Goal: Task Accomplishment & Management: Complete application form

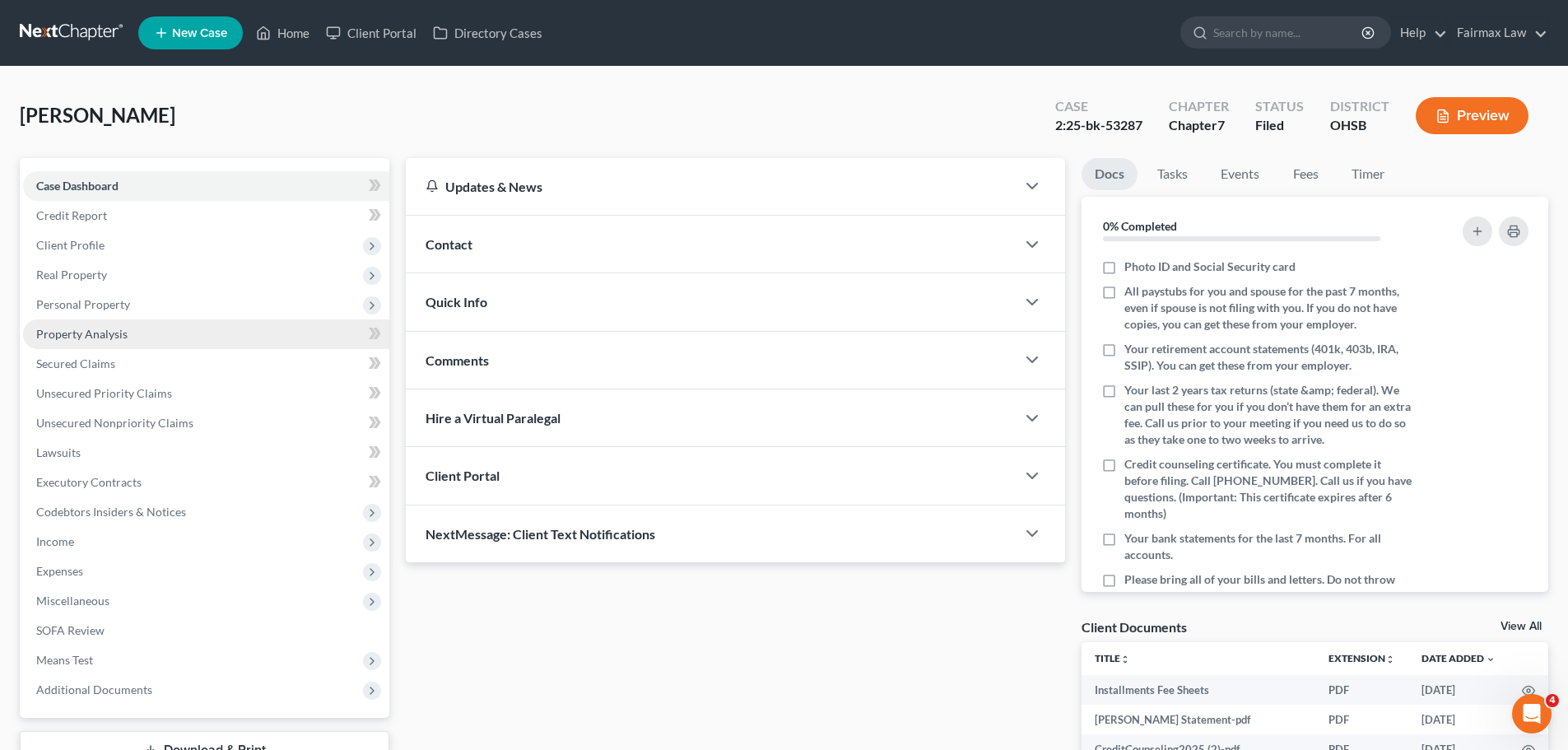
click at [144, 322] on link "Property Analysis" at bounding box center [206, 334] width 366 height 30
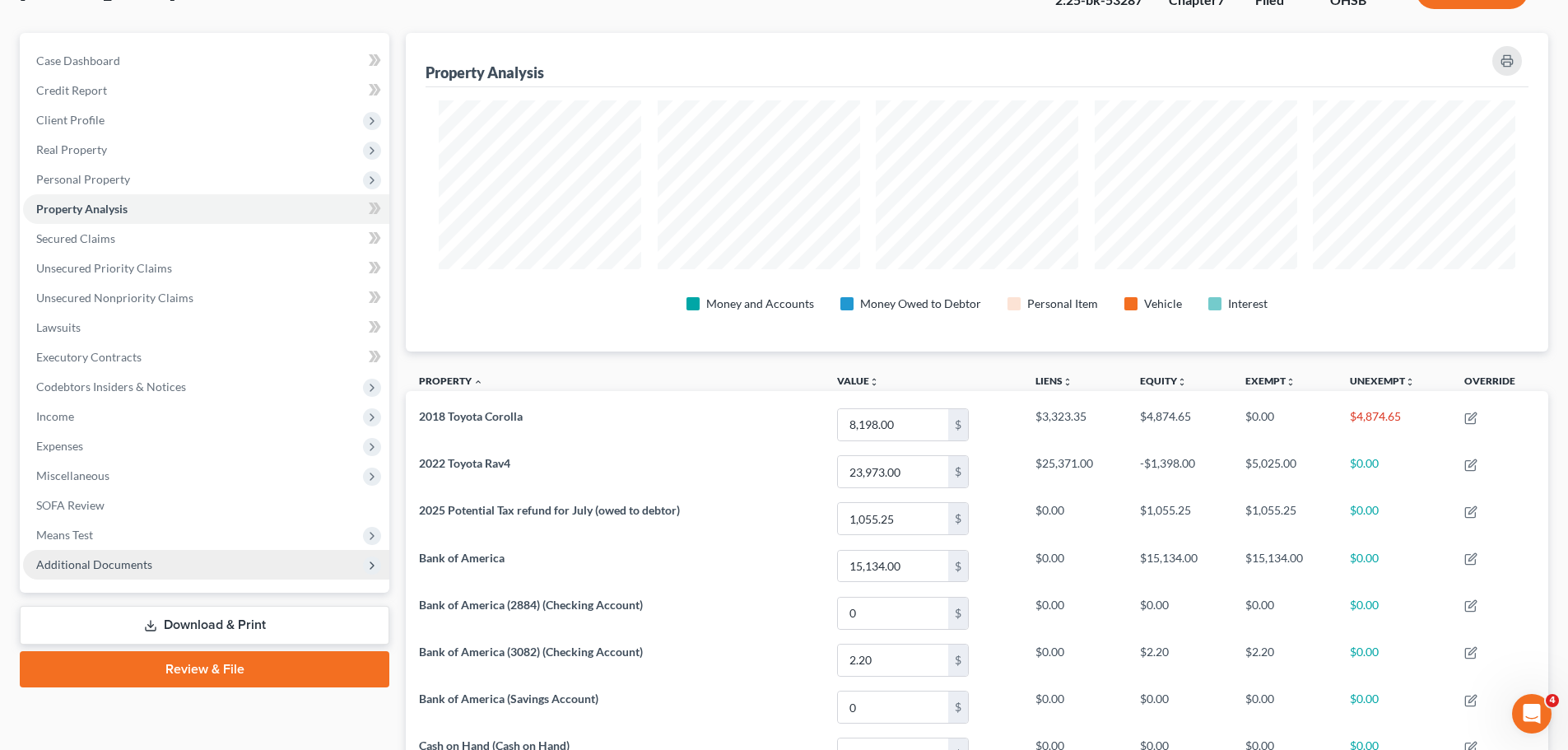
click at [179, 563] on span "Additional Documents" at bounding box center [206, 564] width 366 height 30
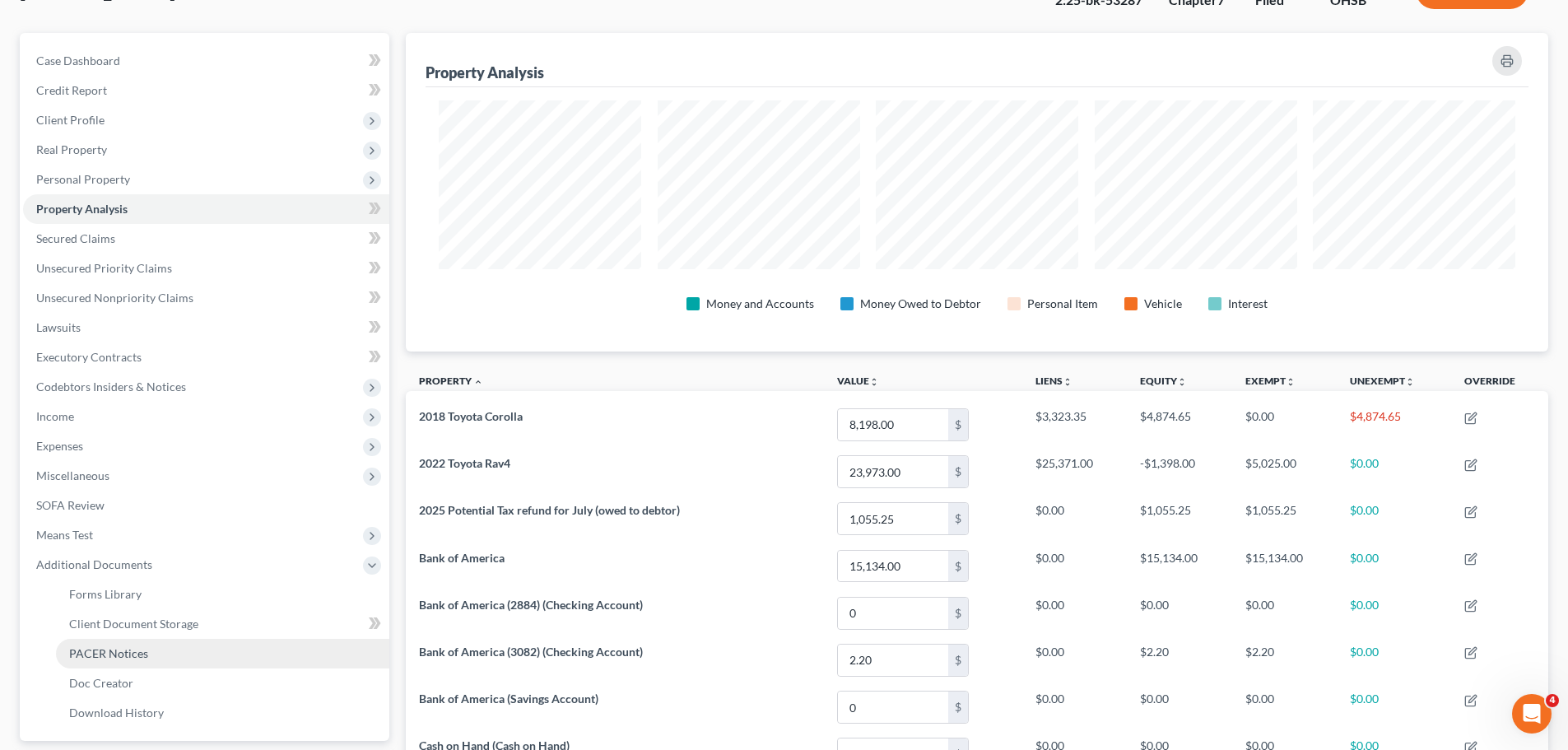
click at [172, 656] on link "PACER Notices" at bounding box center [222, 653] width 334 height 30
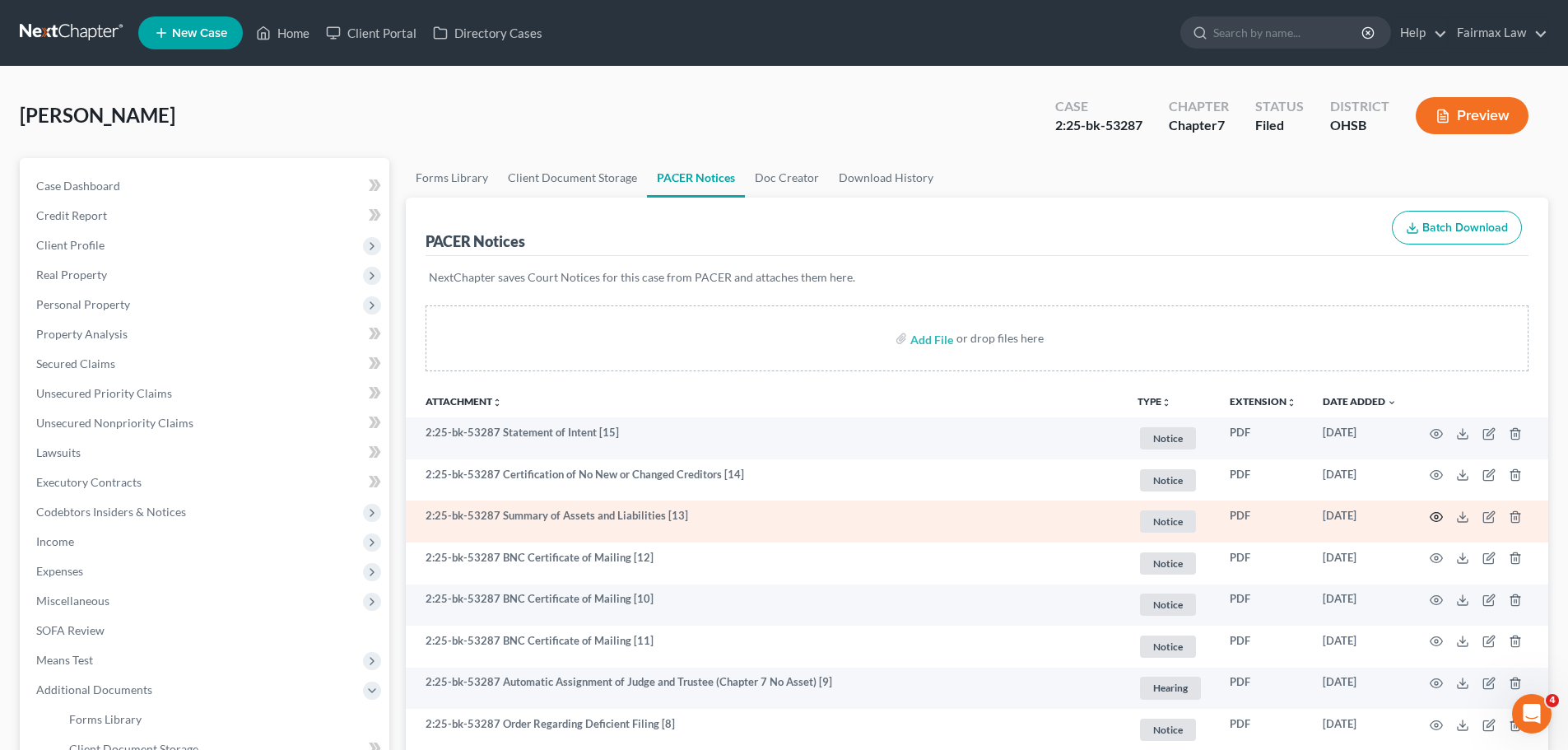
click at [1441, 513] on icon "button" at bounding box center [1436, 517] width 14 height 14
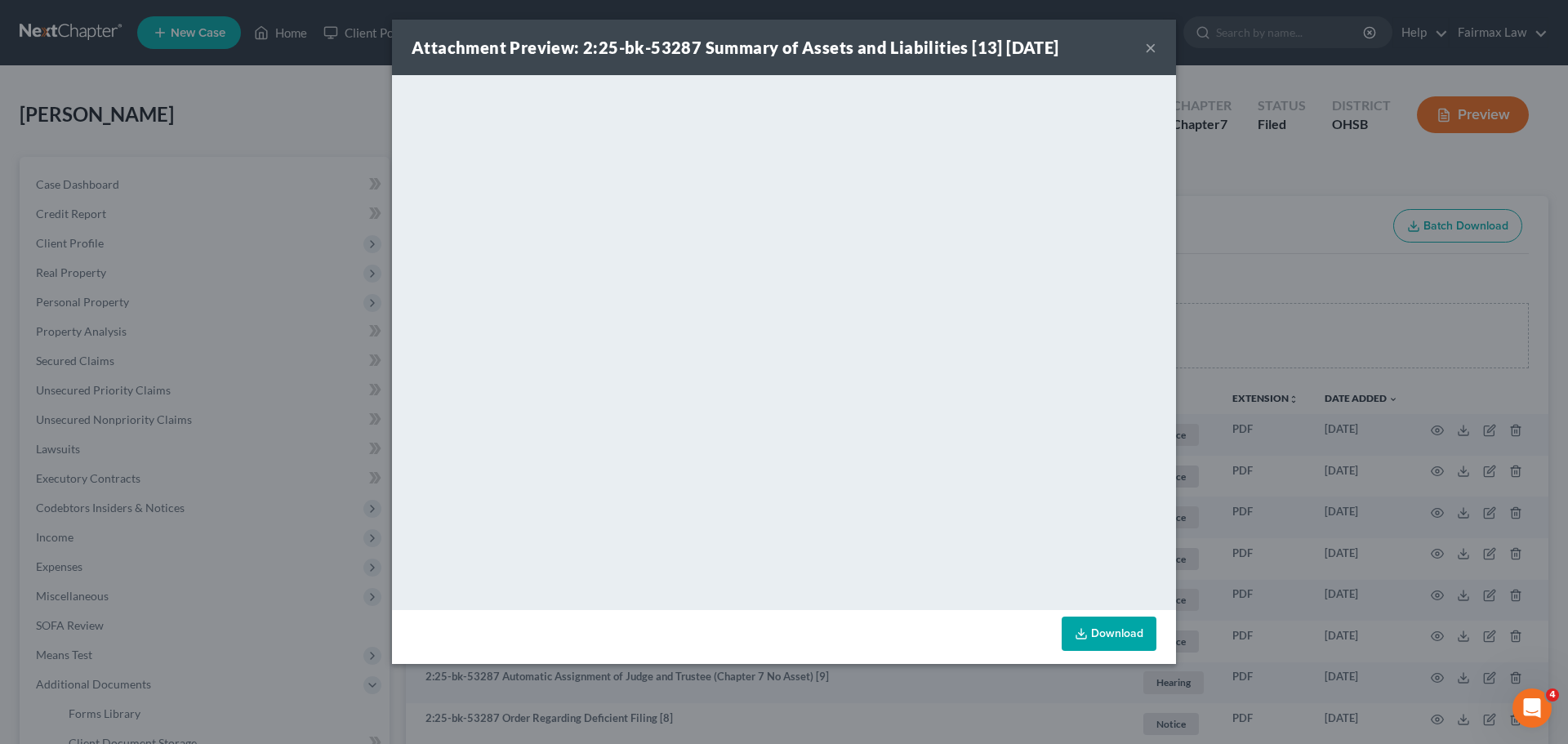
click at [1266, 329] on div "Attachment Preview: 2:25-bk-53287 Summary of Assets and Liabilities [13] [DATE]…" at bounding box center [784, 372] width 1568 height 744
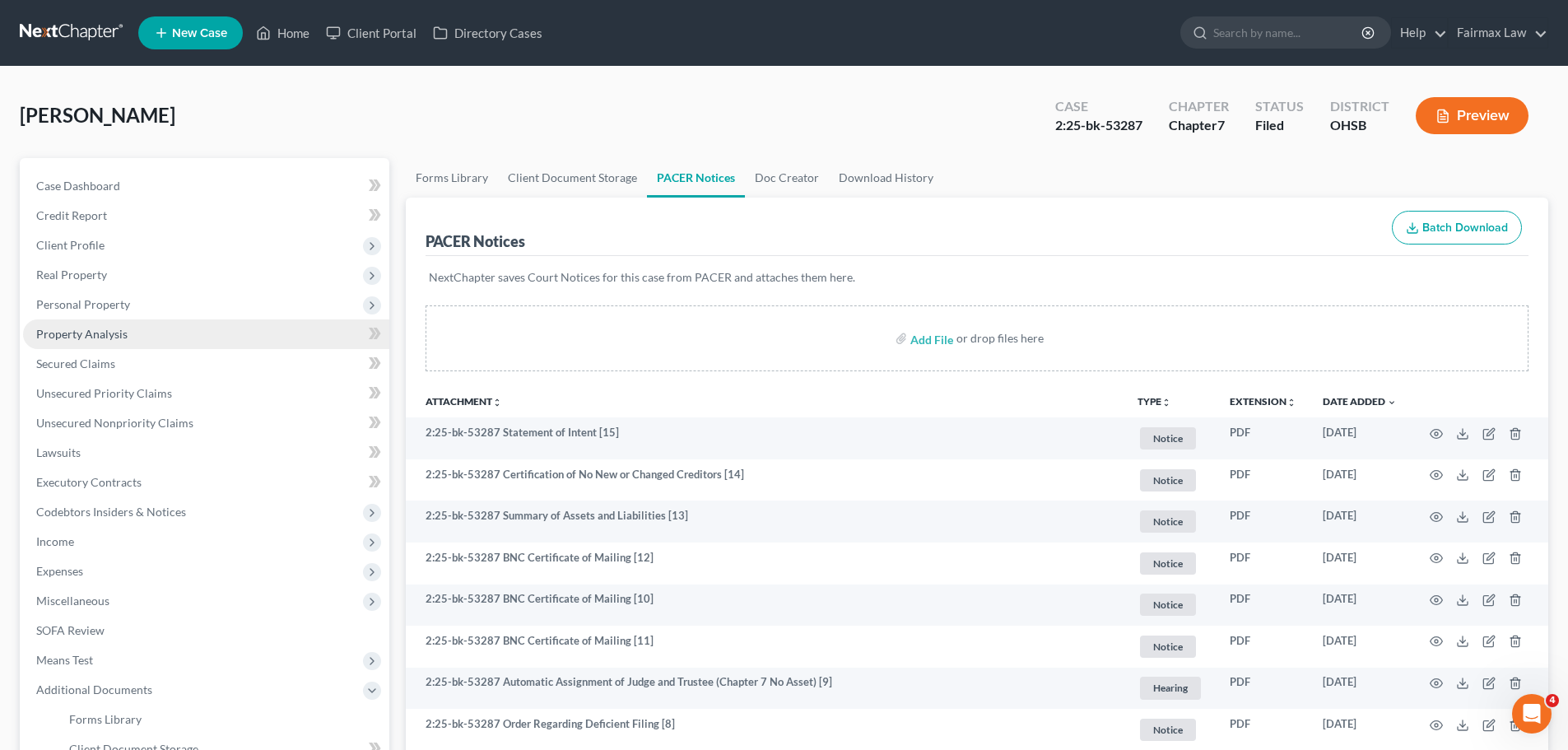
click at [130, 342] on link "Property Analysis" at bounding box center [206, 334] width 366 height 30
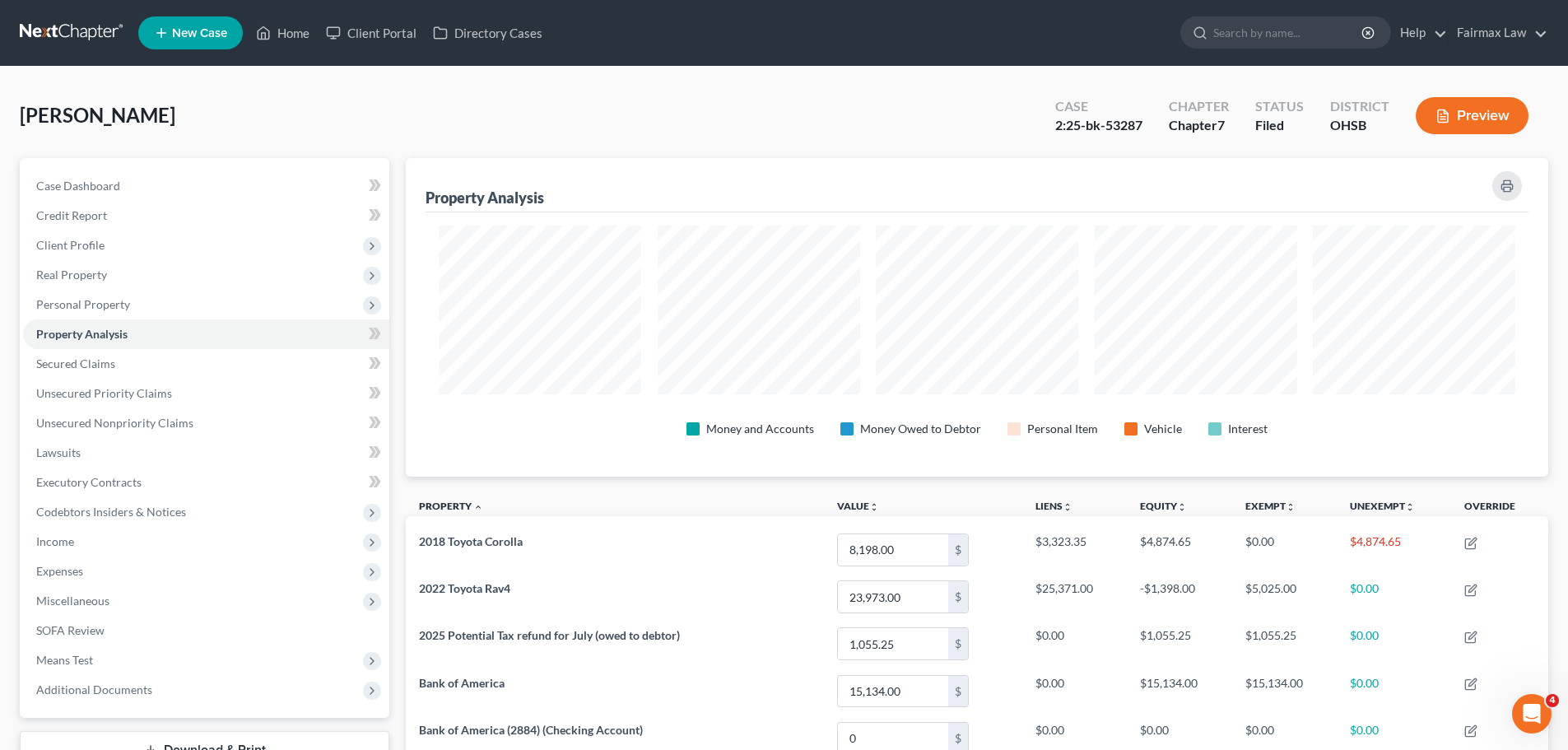
scroll to position [318, 1142]
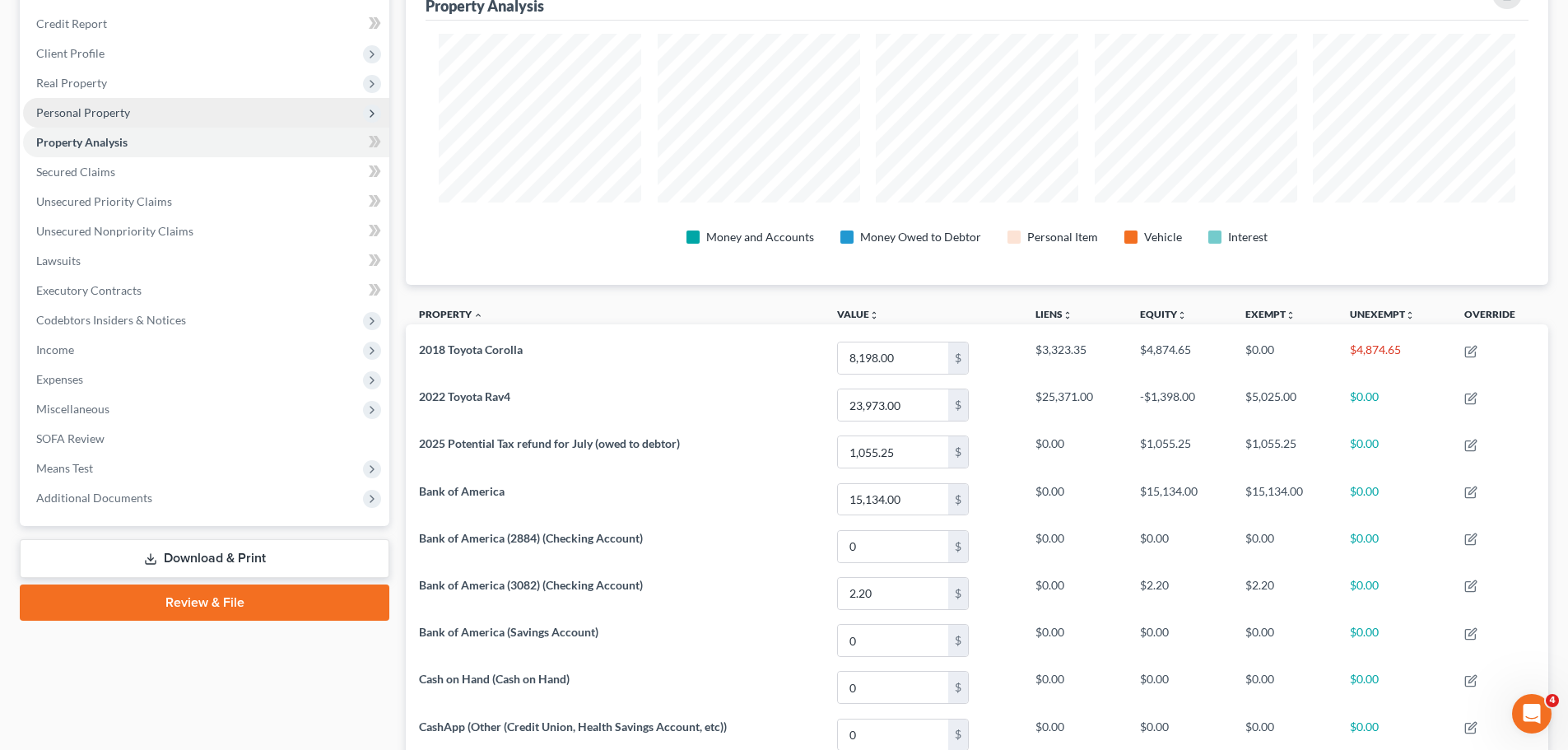
click at [203, 101] on span "Personal Property" at bounding box center [206, 112] width 366 height 30
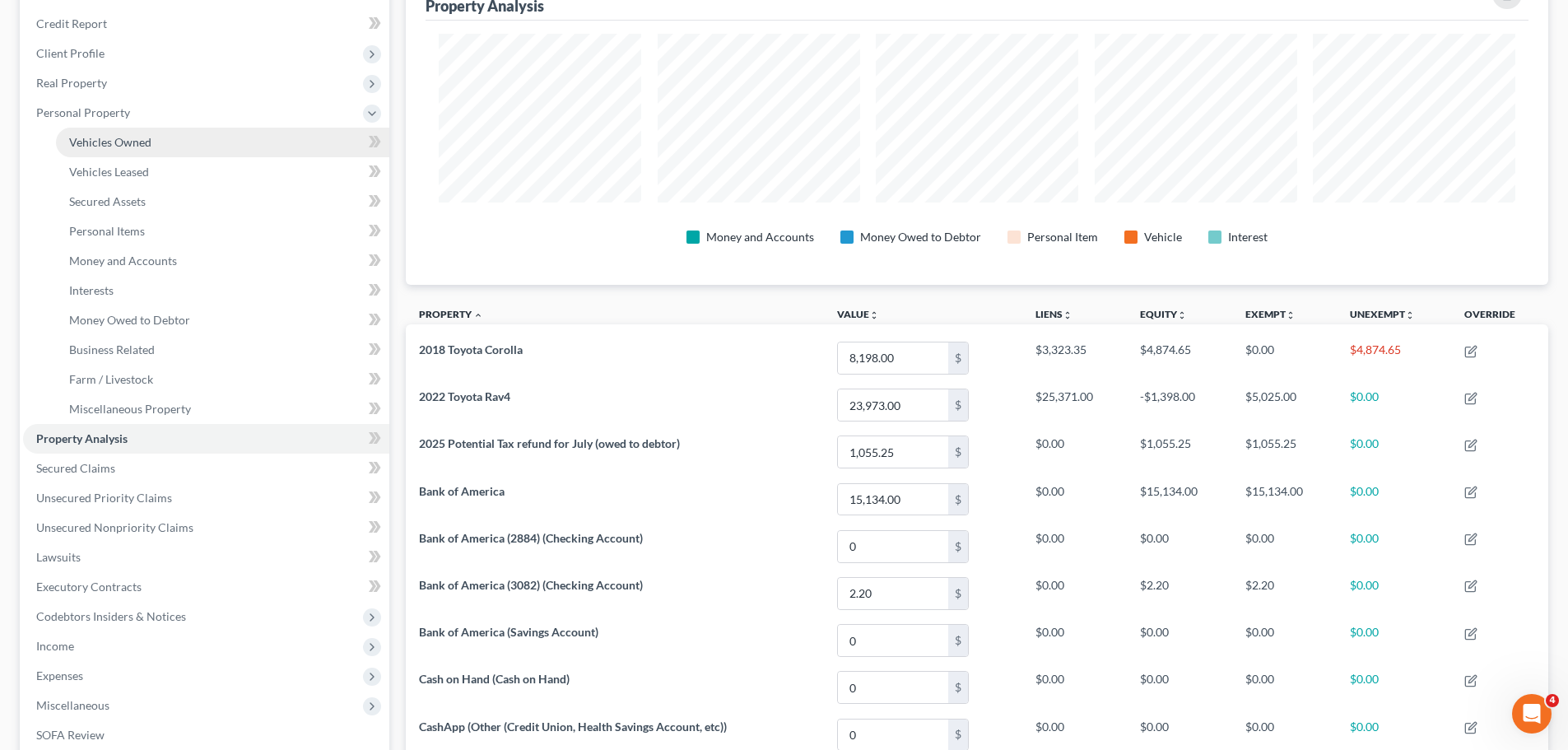
click at [203, 133] on link "Vehicles Owned" at bounding box center [222, 142] width 334 height 30
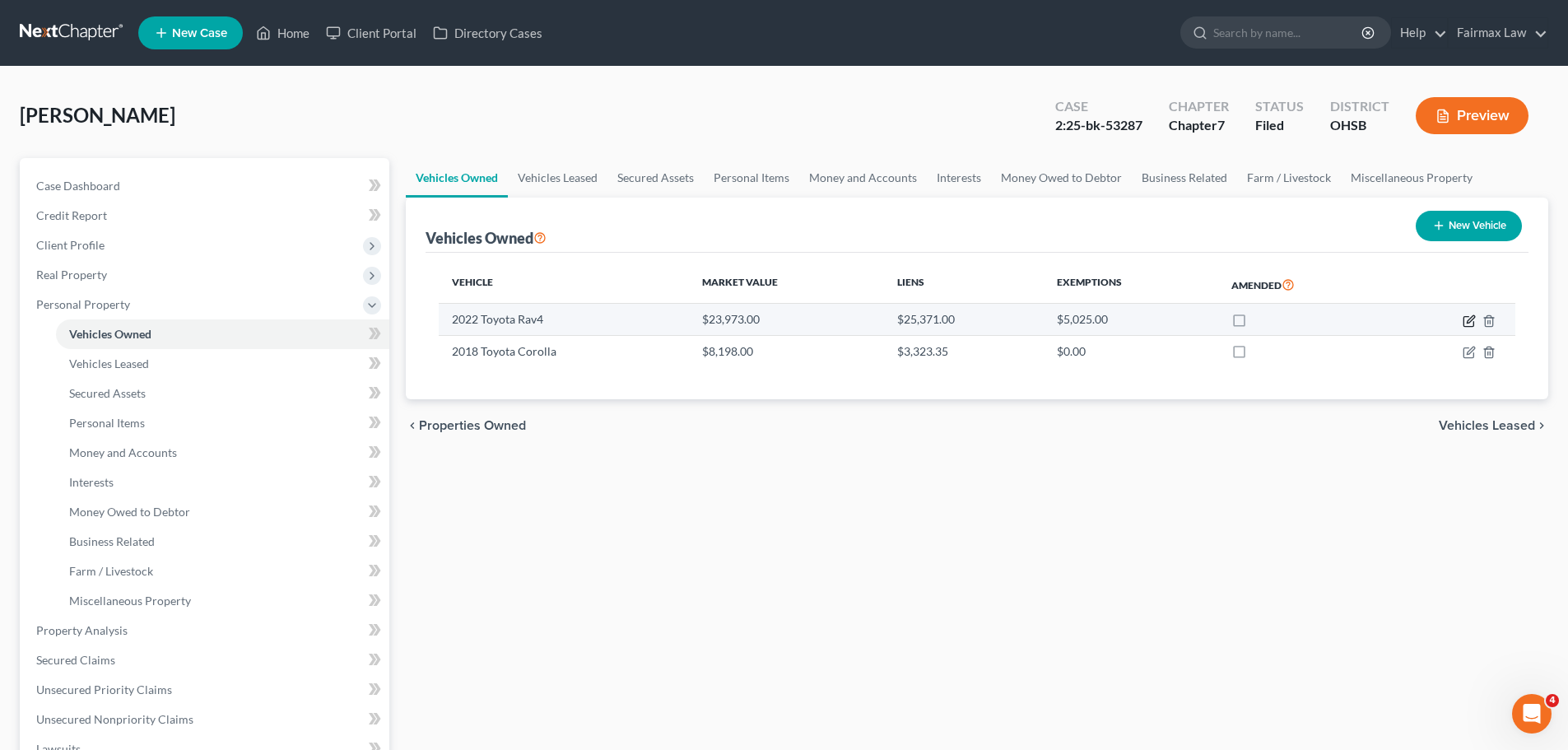
click at [1472, 327] on icon "button" at bounding box center [1469, 321] width 14 height 14
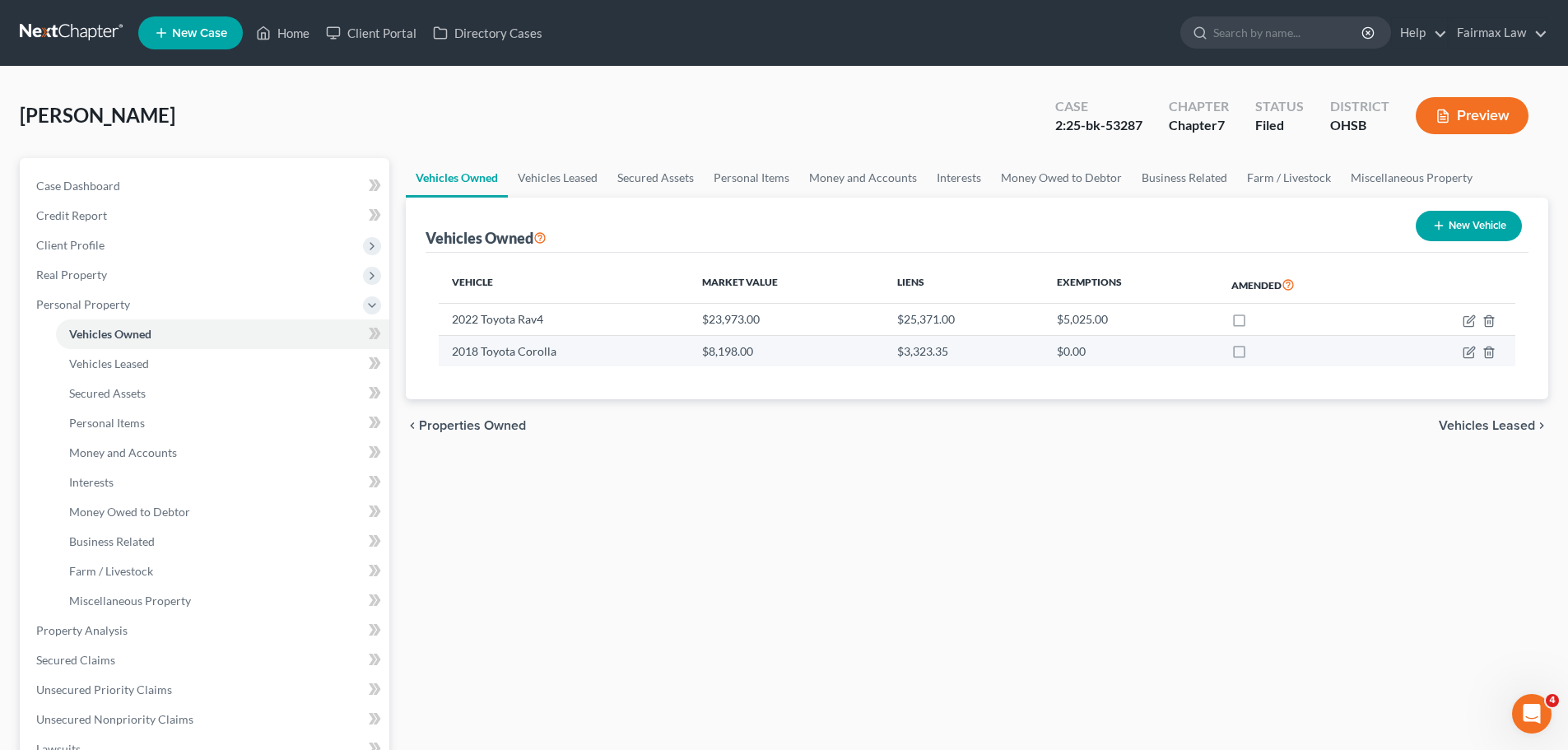
select select "0"
select select "4"
select select "2"
select select "0"
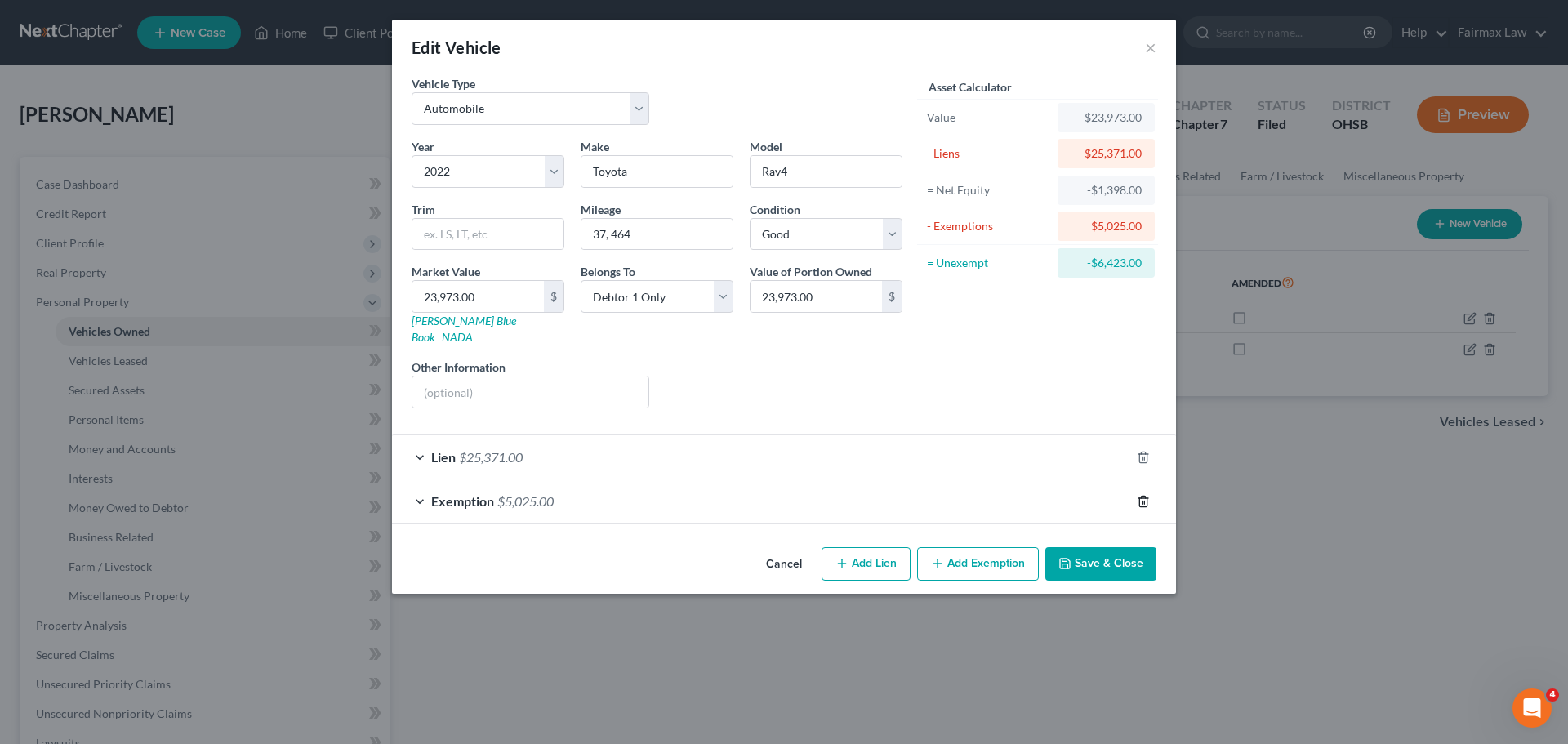
click at [1143, 501] on line "button" at bounding box center [1143, 503] width 0 height 3
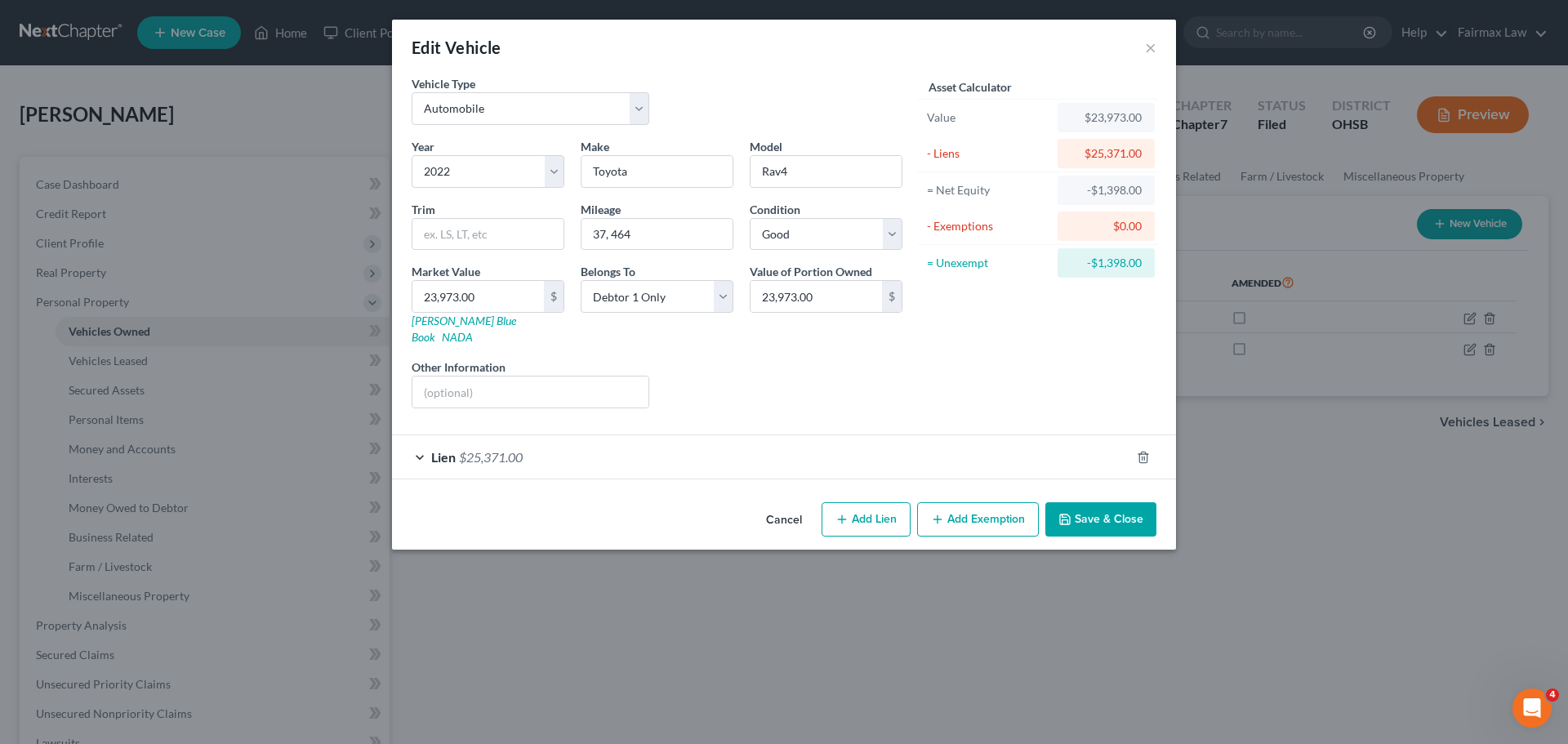
click at [1141, 502] on button "Save & Close" at bounding box center [1101, 519] width 111 height 34
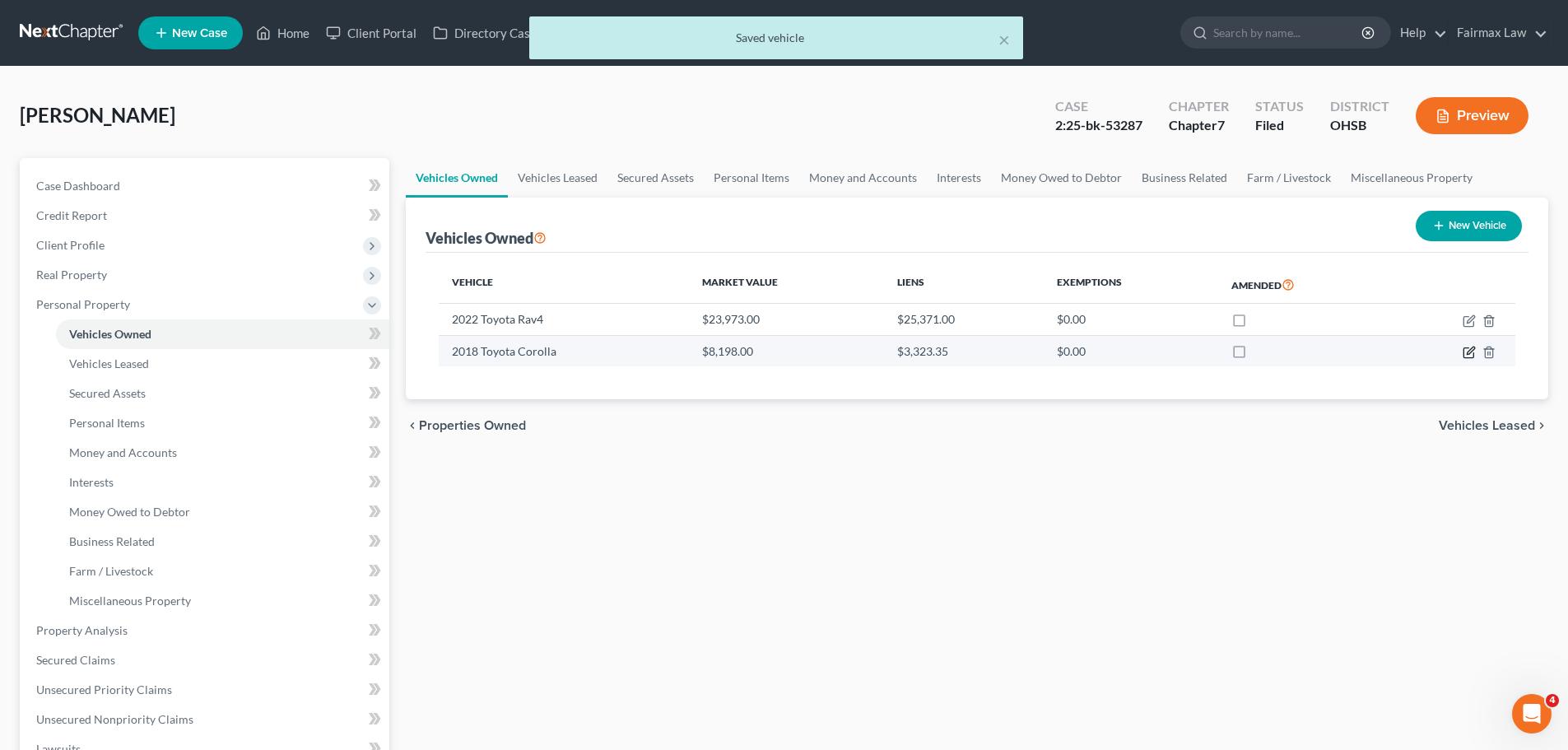
click at [1467, 353] on icon "button" at bounding box center [1469, 352] width 14 height 14
select select "0"
select select "8"
select select "3"
select select "0"
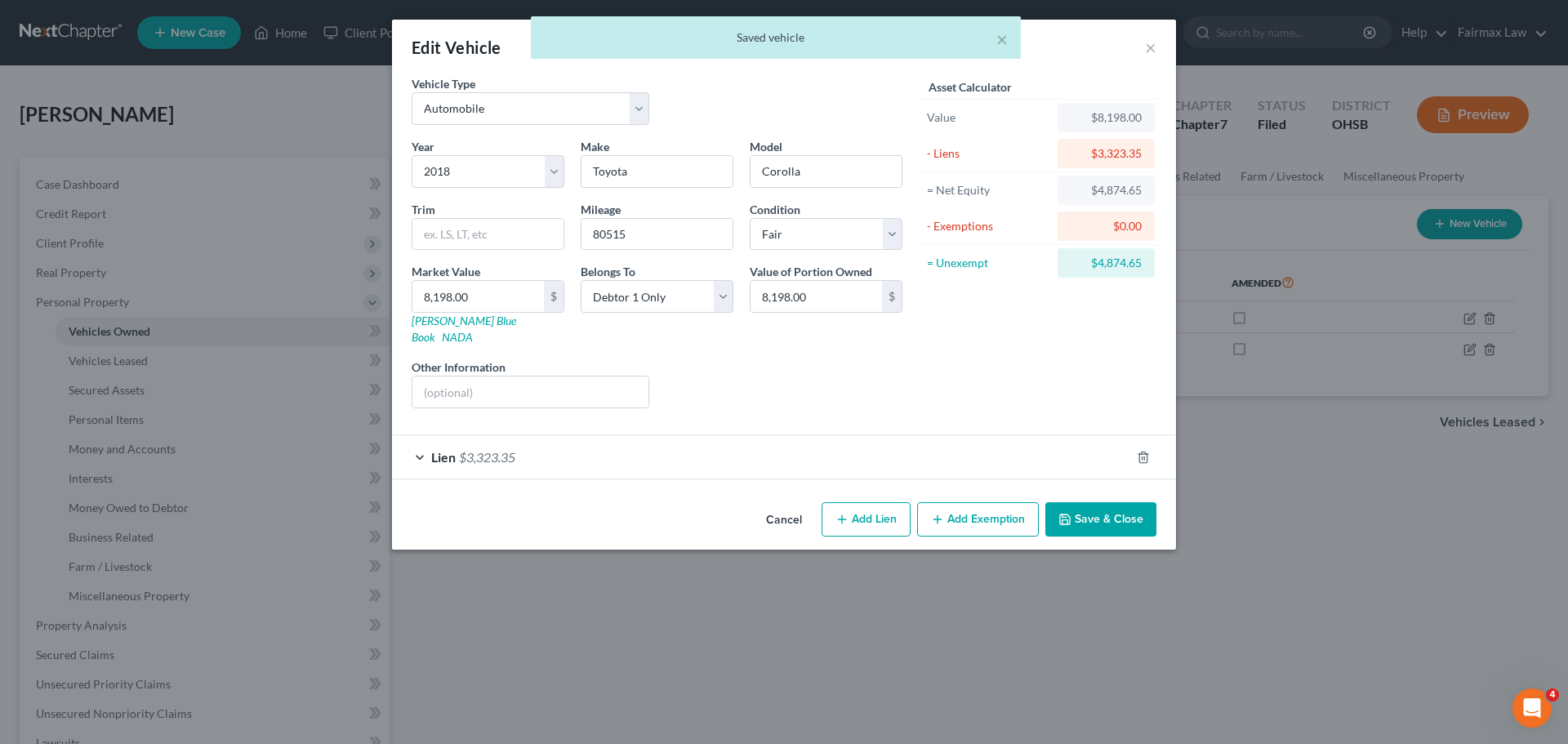
click at [964, 502] on button "Add Exemption" at bounding box center [978, 519] width 122 height 34
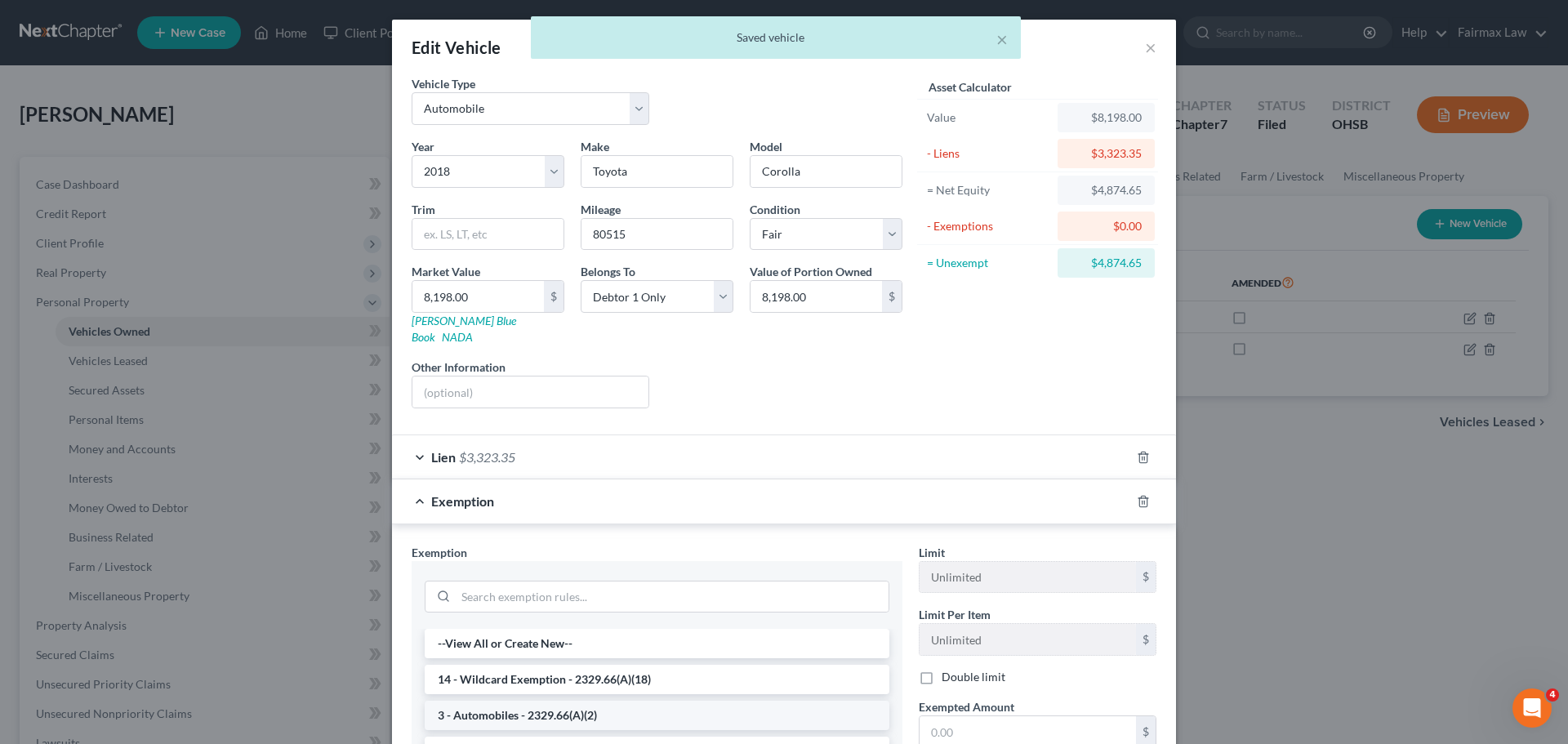
click at [582, 700] on li "3 - Automobiles - 2329.66(A)(2)" at bounding box center [657, 715] width 465 height 29
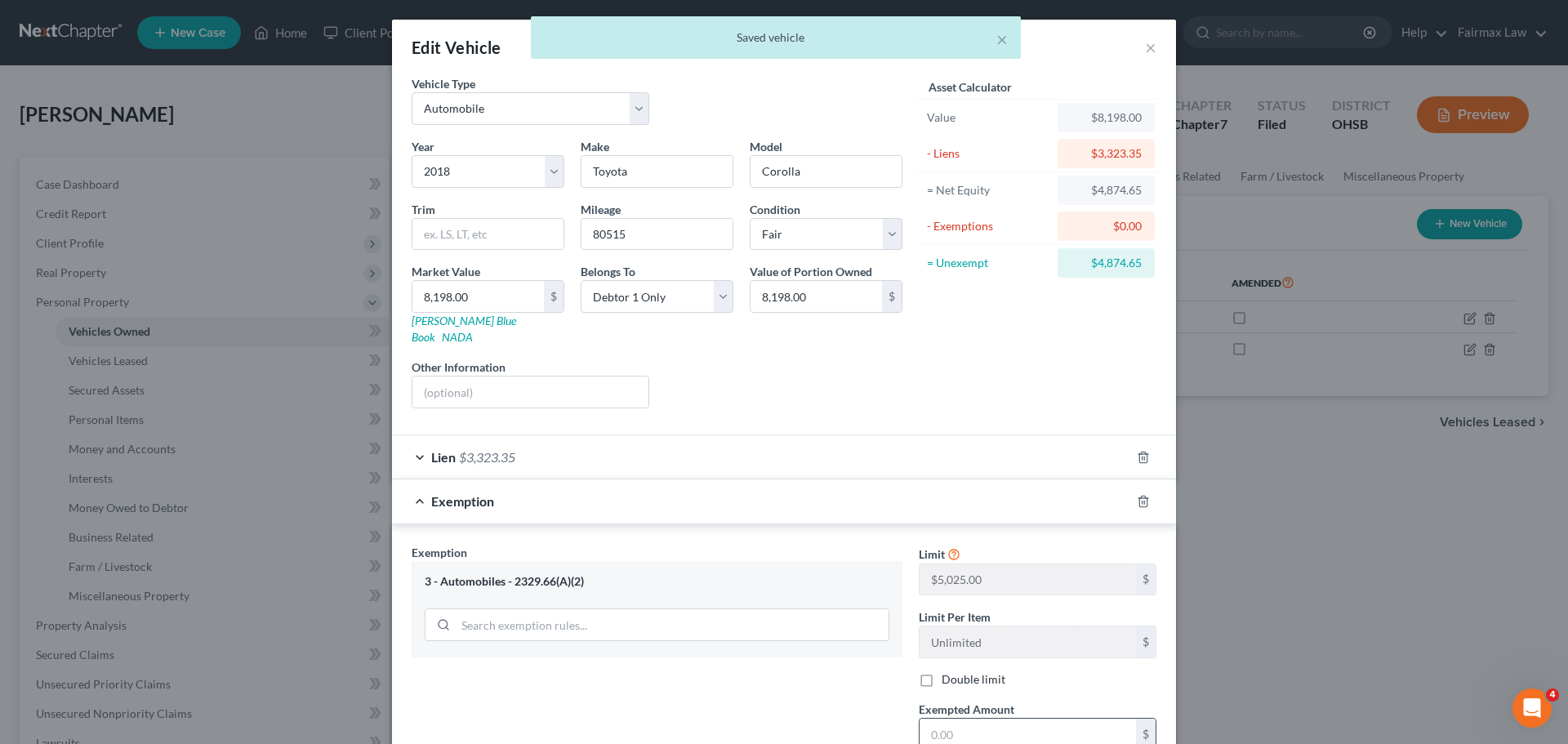
click at [988, 720] on input "text" at bounding box center [1028, 734] width 216 height 31
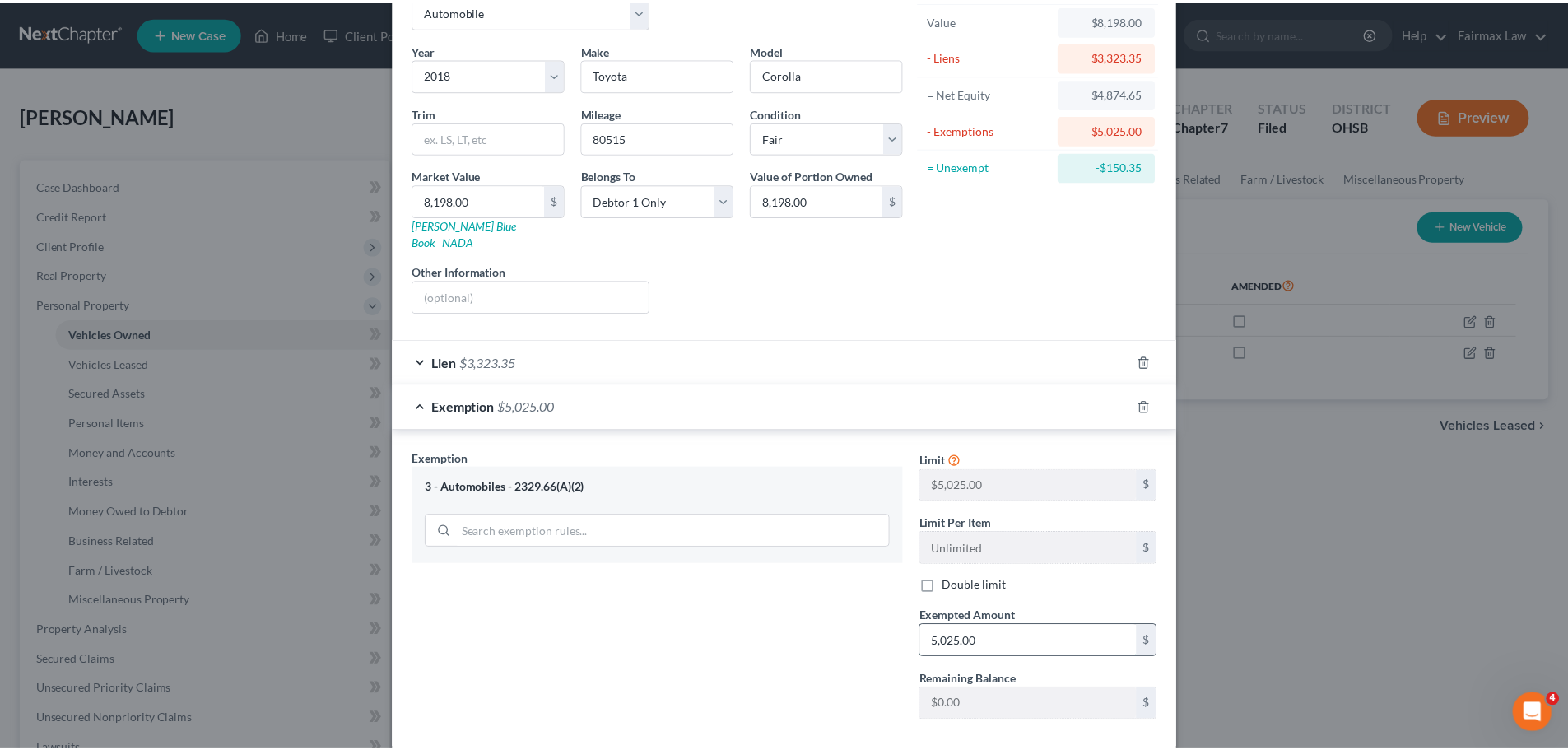
scroll to position [171, 0]
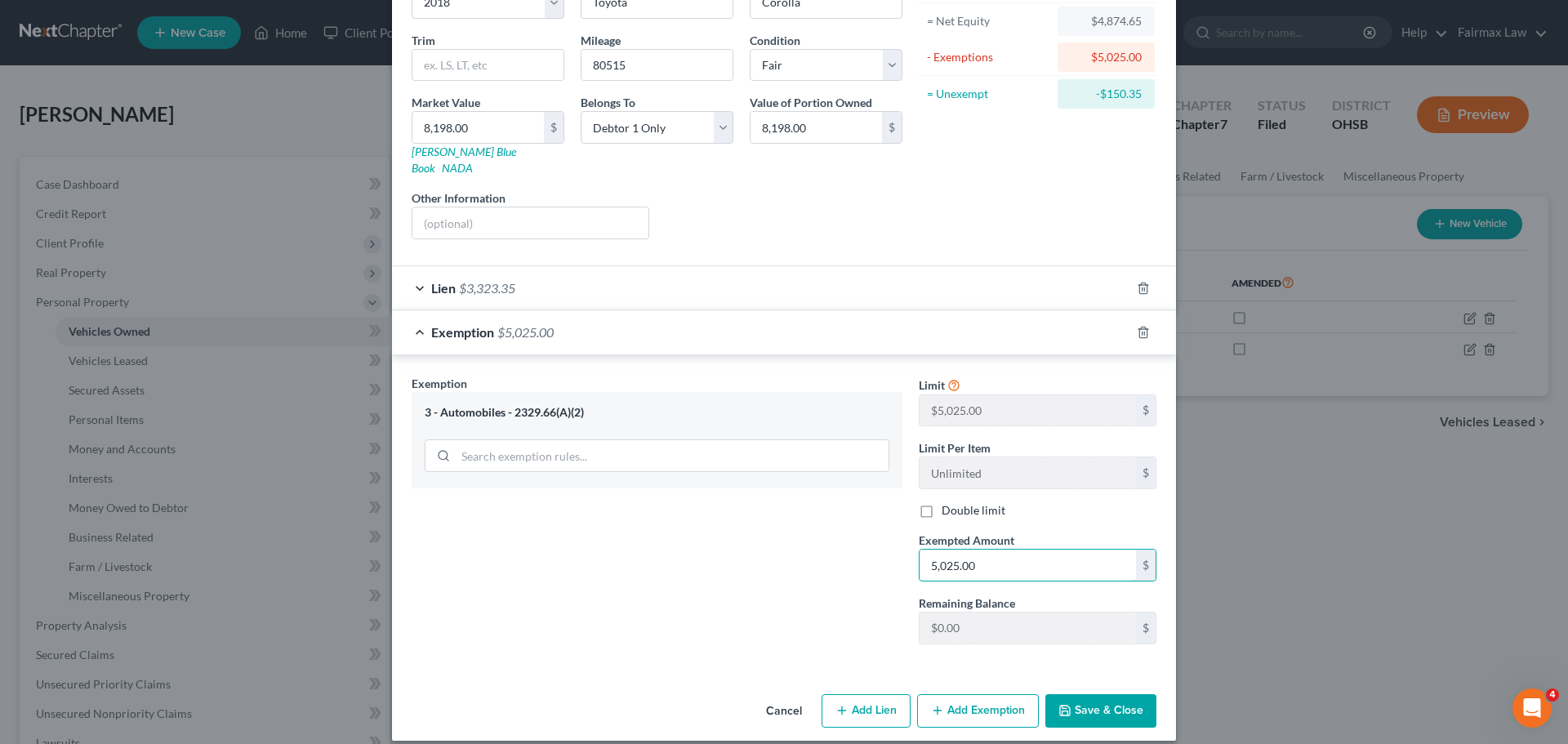
type input "5,025.00"
click at [1079, 703] on button "Save & Close" at bounding box center [1101, 711] width 111 height 34
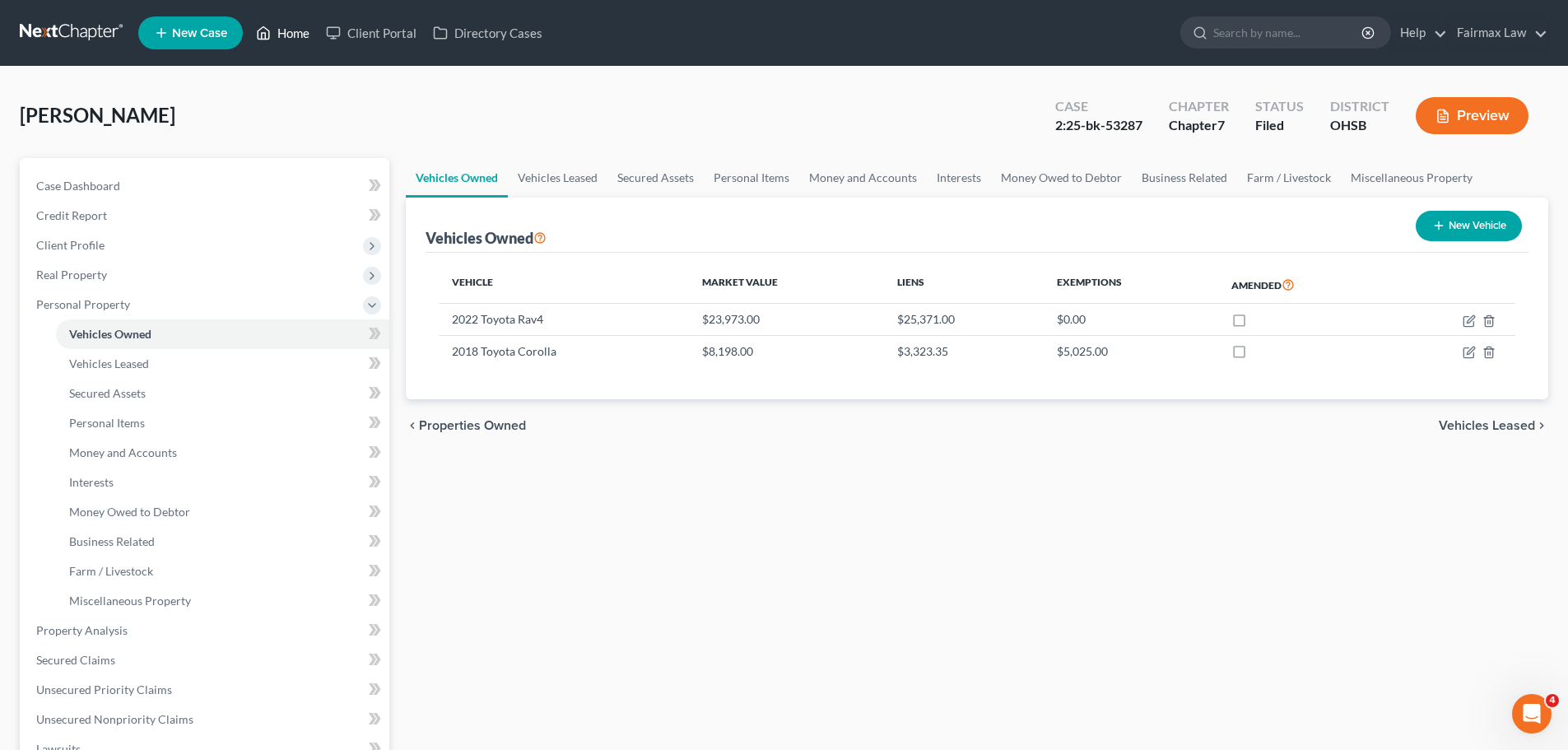
click at [279, 39] on link "Home" at bounding box center [282, 32] width 70 height 30
